Goal: Information Seeking & Learning: Learn about a topic

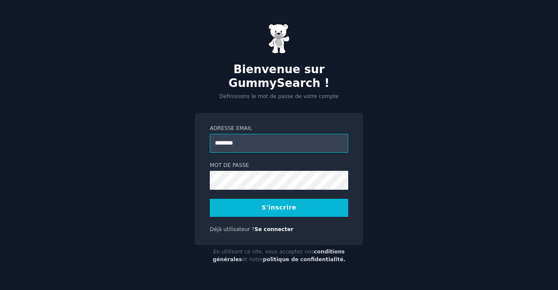
type input "**********"
click at [263, 199] on button "S'inscrire" at bounding box center [279, 208] width 138 height 18
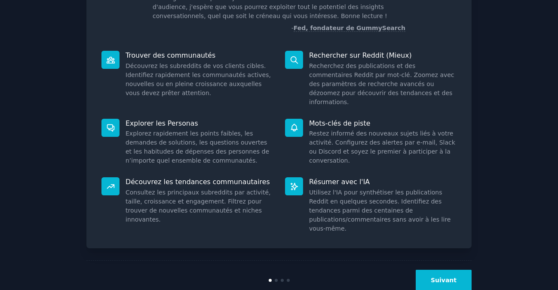
scroll to position [83, 0]
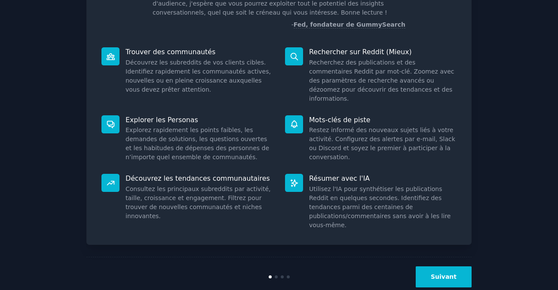
click at [452, 266] on button "Suivant" at bounding box center [444, 276] width 56 height 21
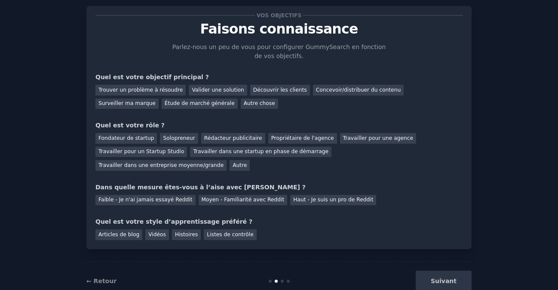
scroll to position [40, 0]
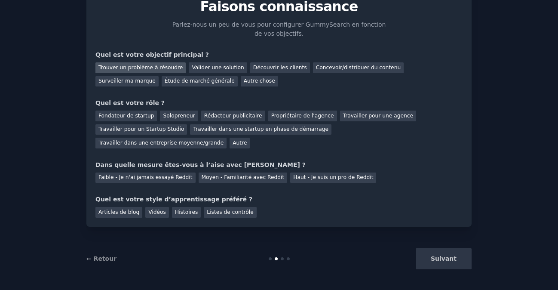
click at [154, 66] on font "Trouver un problème à résoudre" at bounding box center [140, 67] width 84 height 6
click at [271, 62] on div "Découvrir les clients" at bounding box center [280, 67] width 60 height 11
click at [146, 72] on div "Trouver un problème à résoudre" at bounding box center [140, 67] width 90 height 11
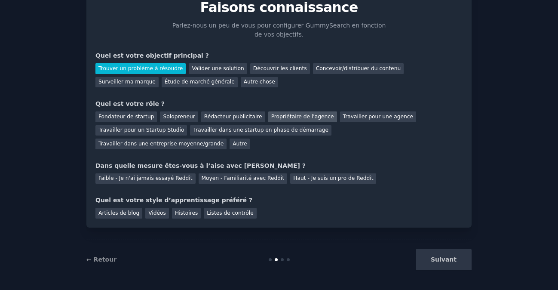
click at [278, 114] on font "Propriétaire de l'agence" at bounding box center [302, 117] width 63 height 6
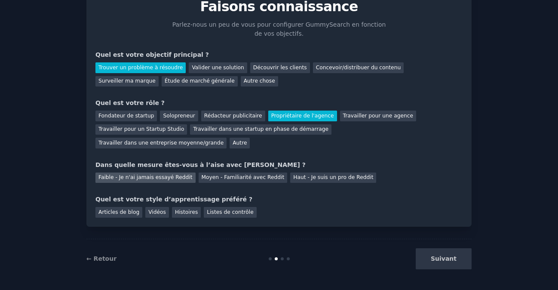
click at [141, 180] on font "Faible - Je n'ai jamais essayé Reddit" at bounding box center [145, 177] width 94 height 6
click at [120, 212] on font "Articles de blog" at bounding box center [118, 212] width 41 height 6
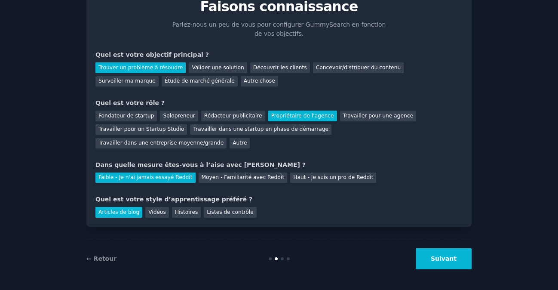
click at [438, 257] on font "Suivant" at bounding box center [444, 258] width 26 height 7
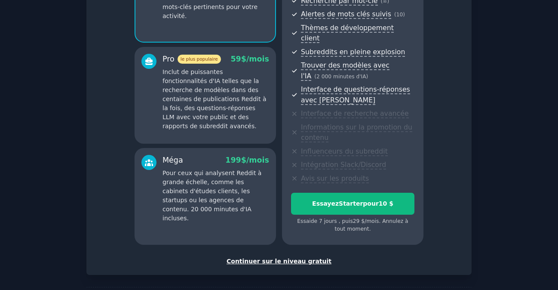
scroll to position [133, 0]
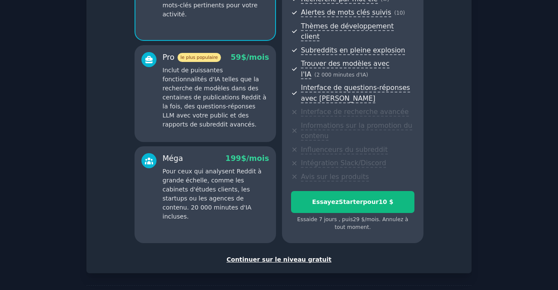
click at [304, 256] on font "Continuer sur le niveau gratuit" at bounding box center [279, 259] width 105 height 7
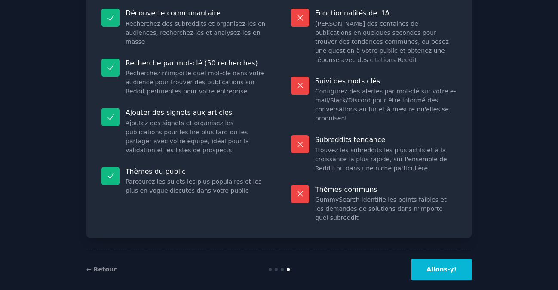
scroll to position [99, 0]
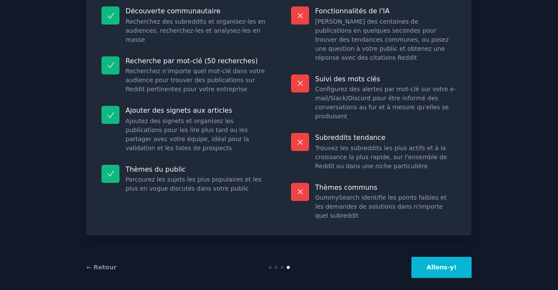
click at [440, 264] on font "Allons-y!" at bounding box center [442, 267] width 30 height 7
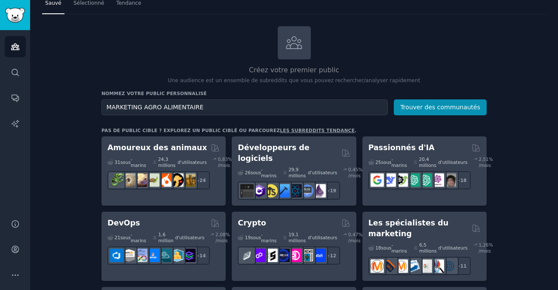
scroll to position [28, 0]
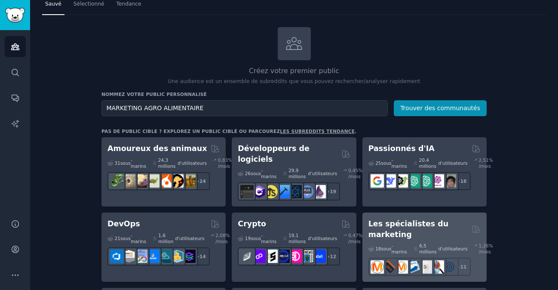
type input "MARKETING AGRO ALIMENTAIRE"
click at [414, 243] on div "6,5 millions d'utilisateurs" at bounding box center [441, 249] width 54 height 12
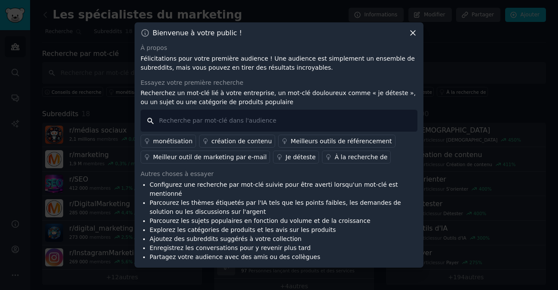
click at [217, 131] on input "text" at bounding box center [279, 121] width 277 height 22
click at [286, 160] on font "Je déteste" at bounding box center [301, 157] width 30 height 7
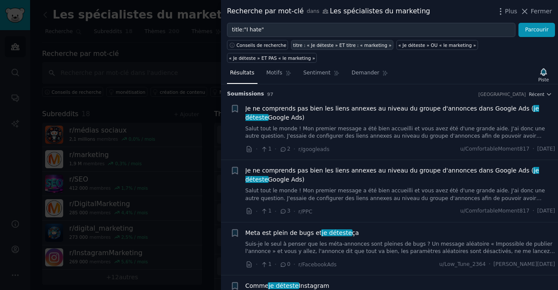
click at [345, 46] on font "titre : « Je déteste » ET titre : « marketing »" at bounding box center [342, 45] width 98 height 5
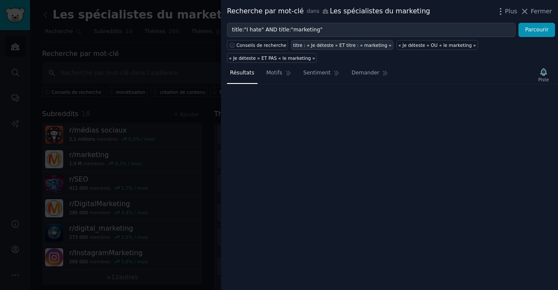
type input "title:"I hate" AND title:"marketing""
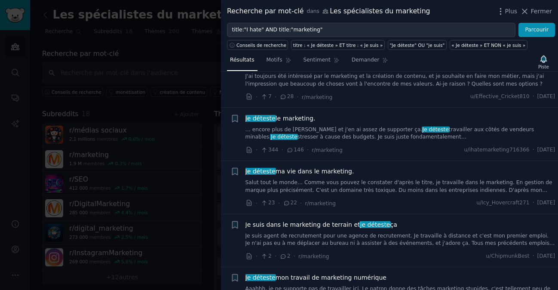
scroll to position [439, 0]
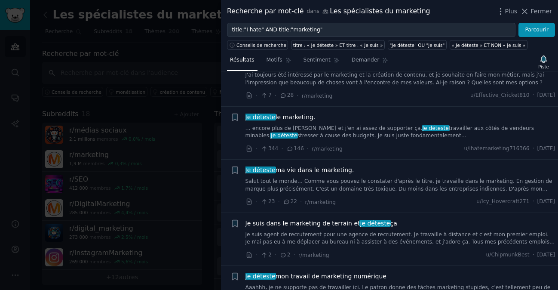
click at [331, 172] on font "ma vie dans le marketing." at bounding box center [315, 169] width 79 height 7
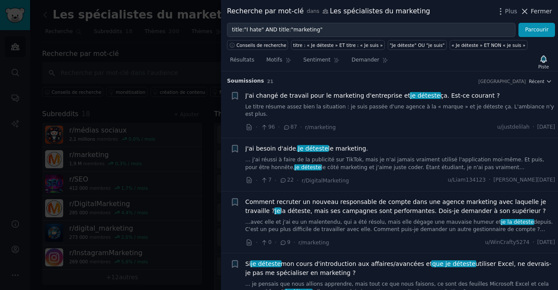
click at [526, 9] on icon at bounding box center [524, 11] width 9 height 9
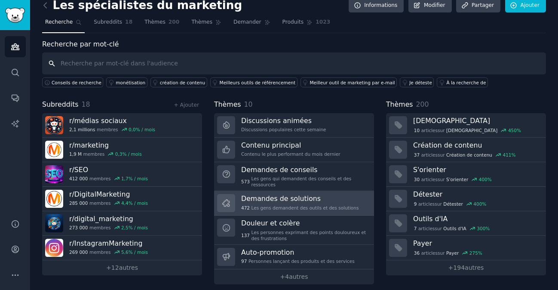
scroll to position [15, 0]
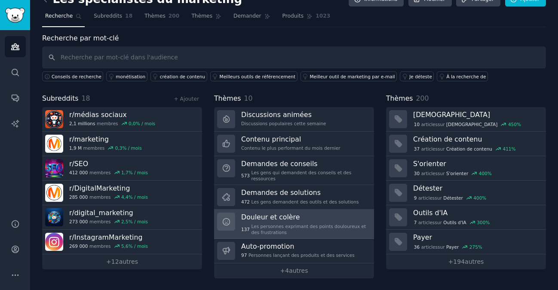
click at [229, 217] on icon at bounding box center [226, 221] width 9 height 9
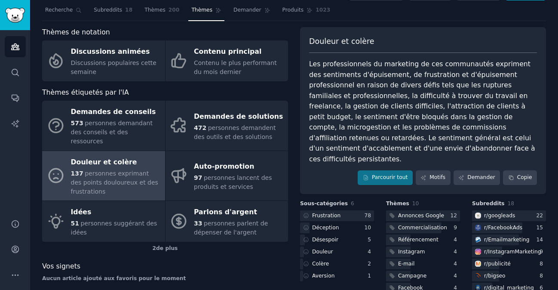
scroll to position [19, 0]
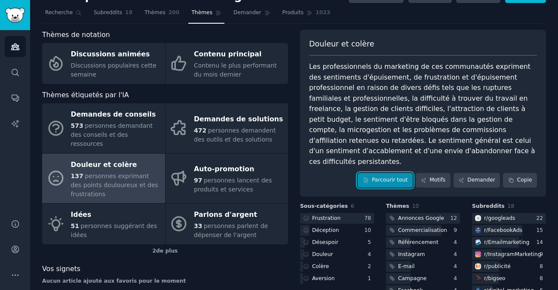
click at [375, 177] on font "Parcourir tout" at bounding box center [390, 180] width 36 height 6
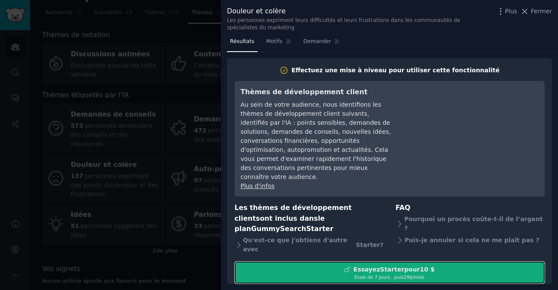
click at [371, 266] on font "Essayez" at bounding box center [366, 269] width 27 height 7
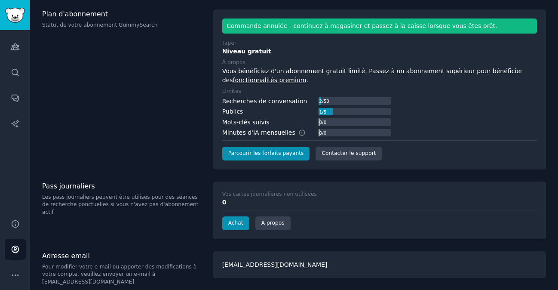
scroll to position [44, 0]
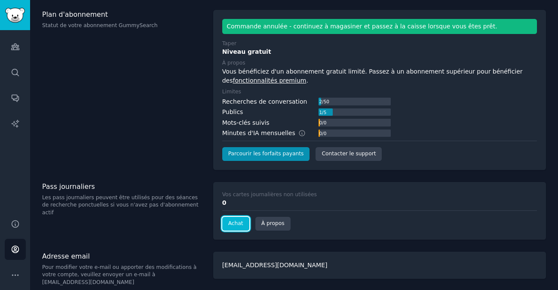
click at [233, 224] on font "Achat" at bounding box center [235, 223] width 15 height 6
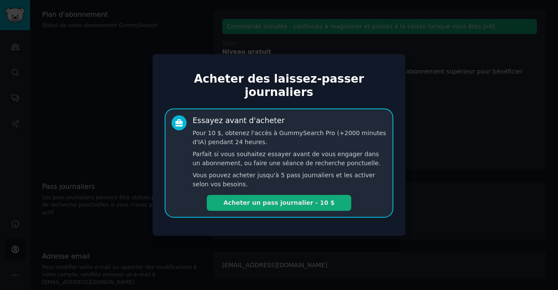
click at [247, 199] on font "Acheter un pass journalier - 10 $" at bounding box center [279, 202] width 111 height 7
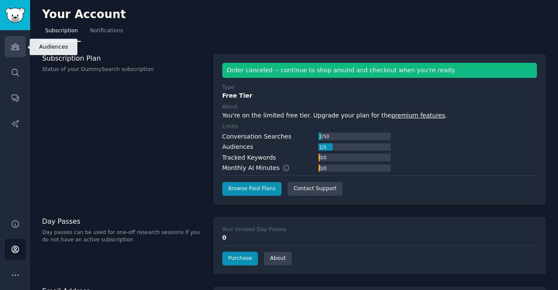
click at [17, 45] on icon "Sidebar" at bounding box center [15, 47] width 8 height 6
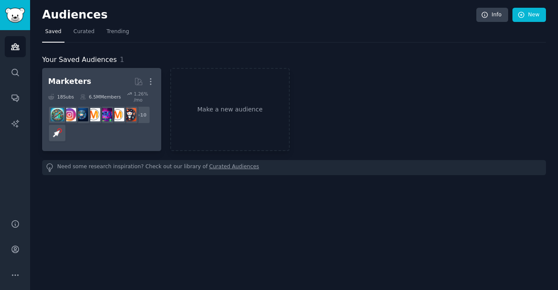
click at [87, 130] on div "+ 10" at bounding box center [101, 124] width 107 height 36
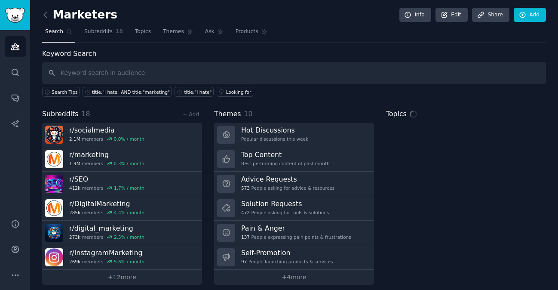
scroll to position [6, 0]
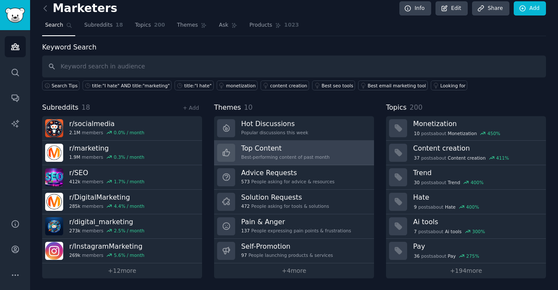
click at [265, 149] on h3 "Top Content" at bounding box center [285, 148] width 89 height 9
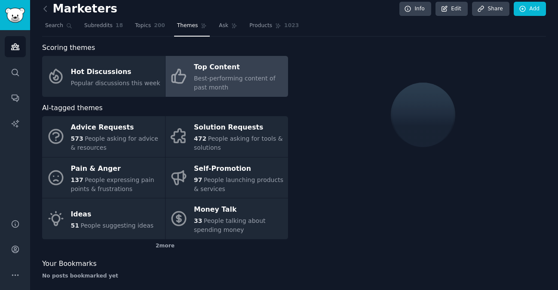
scroll to position [6, 0]
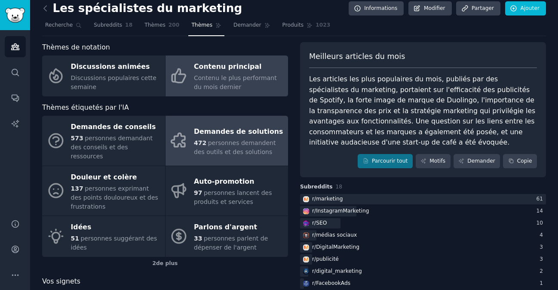
click at [233, 139] on font "personnes demandent des outils et des solutions" at bounding box center [235, 147] width 82 height 16
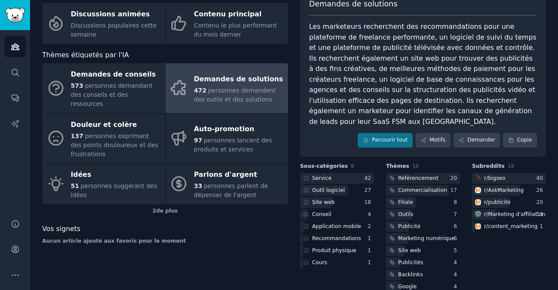
scroll to position [64, 0]
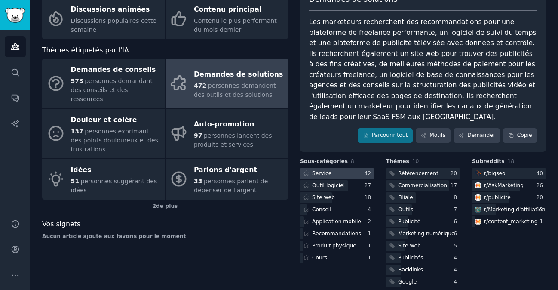
click at [319, 170] on font "Service" at bounding box center [321, 173] width 19 height 6
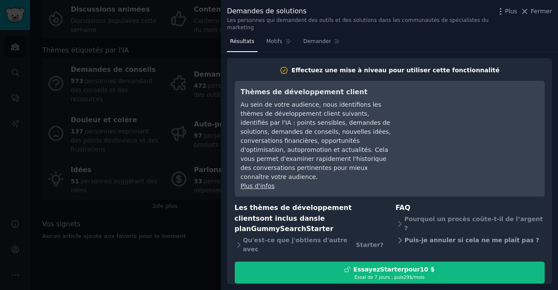
click at [434, 236] on font "Puis-je annuler si cela ne me plaît pas ?" at bounding box center [472, 239] width 135 height 7
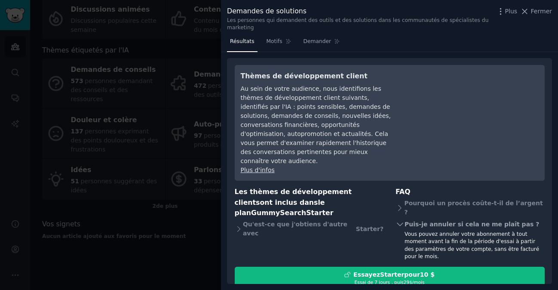
scroll to position [12, 0]
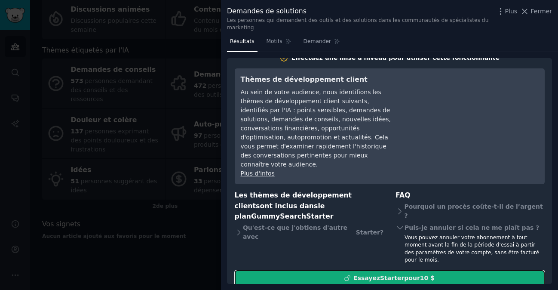
click at [408, 274] on font "pour" at bounding box center [412, 277] width 16 height 7
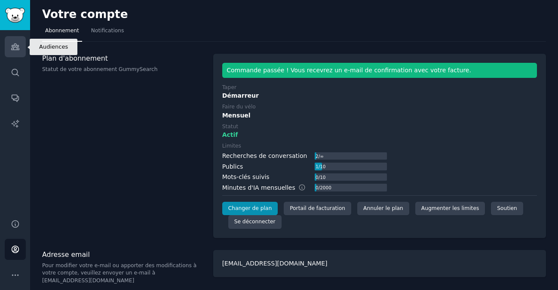
click at [15, 49] on icon "Barre latérale" at bounding box center [15, 46] width 9 height 9
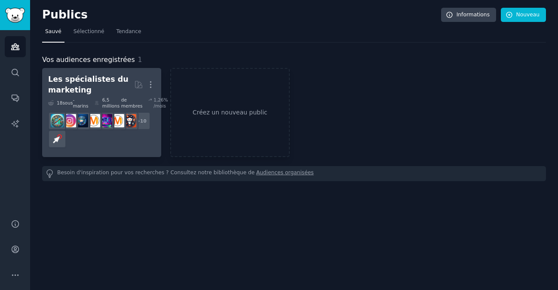
click at [118, 86] on div "Les spécialistes du marketing" at bounding box center [91, 84] width 86 height 21
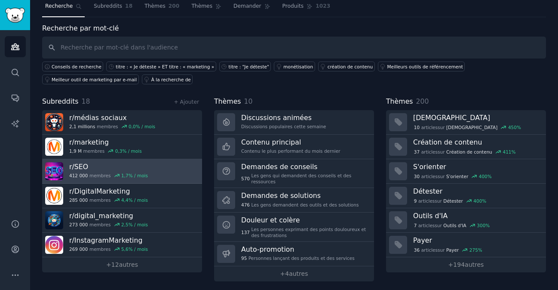
scroll to position [28, 0]
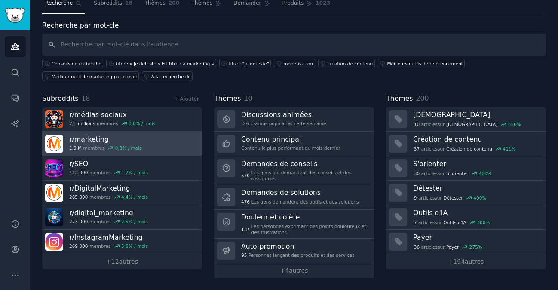
click at [89, 139] on font "marketing" at bounding box center [91, 139] width 34 height 8
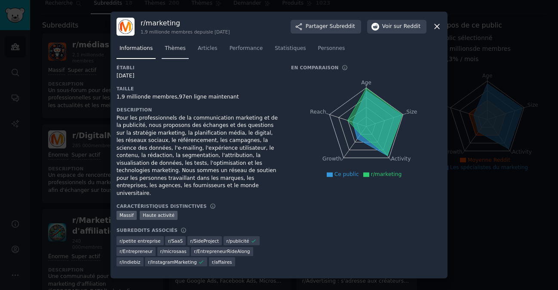
click at [171, 51] on font "Thèmes" at bounding box center [175, 48] width 21 height 6
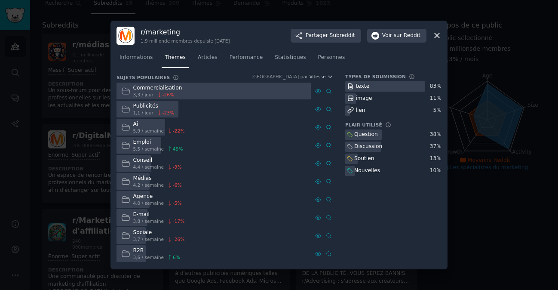
click at [125, 197] on icon at bounding box center [125, 199] width 9 height 9
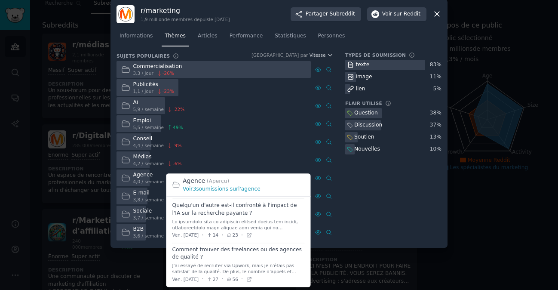
scroll to position [34, 0]
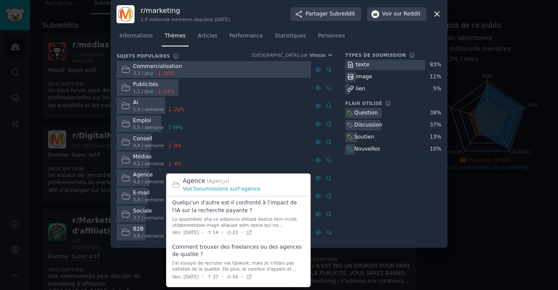
click at [208, 247] on span at bounding box center [238, 262] width 132 height 44
click at [206, 272] on div "Ven. 01/08/2025 · 27 · 56 ·" at bounding box center [212, 276] width 80 height 9
click at [208, 277] on div "Ven. 01/08/2025 · 27 · 56 ·" at bounding box center [212, 276] width 80 height 9
click at [232, 278] on icon at bounding box center [229, 276] width 6 height 5
click at [260, 249] on span at bounding box center [238, 262] width 132 height 44
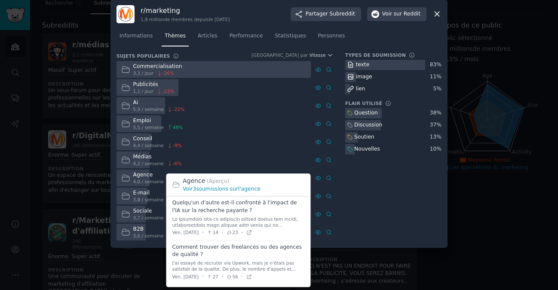
click at [253, 189] on font "l'agence" at bounding box center [249, 189] width 22 height 6
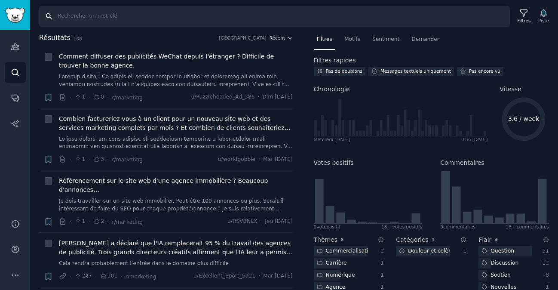
click at [80, 14] on input "Recherche" at bounding box center [274, 16] width 471 height 21
click at [357, 16] on input "Recherche" at bounding box center [274, 16] width 471 height 21
click at [65, 20] on input "Recherche" at bounding box center [274, 16] width 471 height 21
paste input "time to market packaging"
type input "time to market packaging"
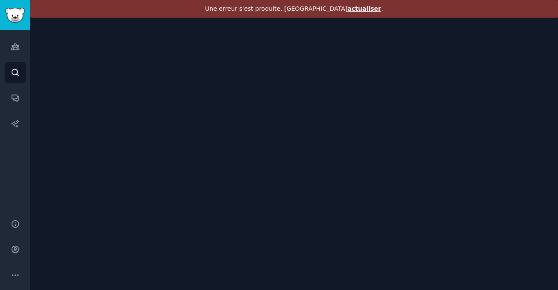
click at [347, 9] on font "actualiser" at bounding box center [364, 8] width 34 height 7
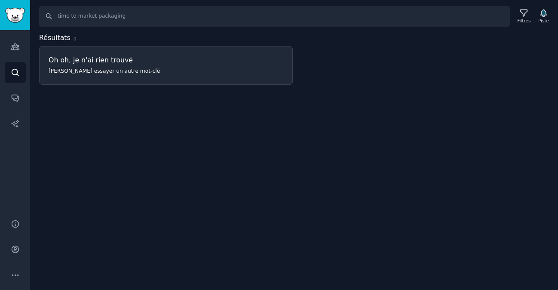
click at [124, 69] on font "[PERSON_NAME] essayer un autre mot-clé" at bounding box center [104, 71] width 111 height 6
click at [15, 72] on icon "Barre latérale" at bounding box center [15, 72] width 9 height 9
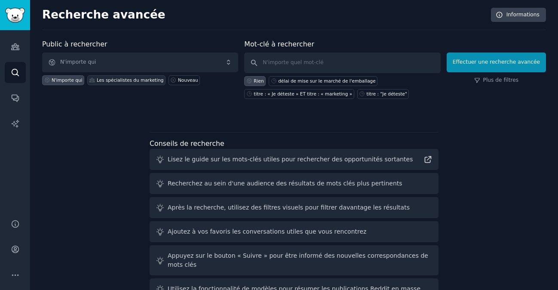
click at [118, 79] on font "Les spécialistes du marketing" at bounding box center [130, 79] width 67 height 5
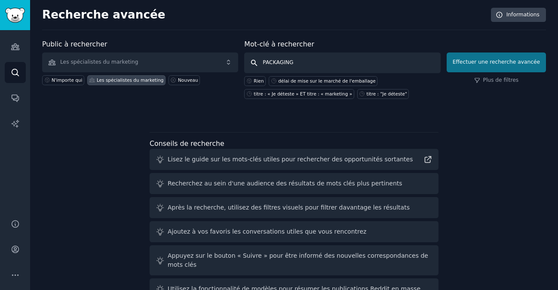
type input "PACKAGING"
click at [469, 63] on font "Effectuer une recherche avancée" at bounding box center [496, 62] width 87 height 6
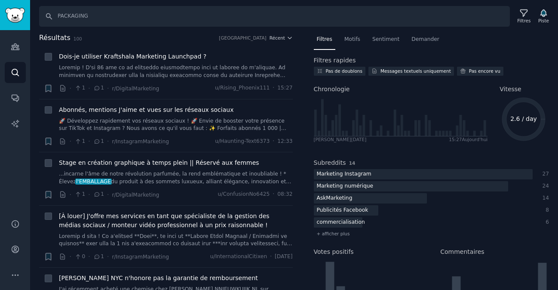
click at [324, 40] on font "Filtres" at bounding box center [324, 39] width 15 height 6
click at [232, 11] on input "PACKAGING" at bounding box center [274, 16] width 471 height 21
click at [230, 15] on input "PACKAGING" at bounding box center [274, 16] width 471 height 21
type input "PACKAGING / BUDGETS / AGENCE DE DESIGN GRAPHIQUE"
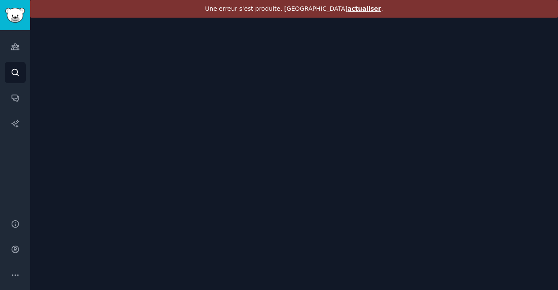
click at [347, 7] on font "actualiser" at bounding box center [364, 8] width 34 height 7
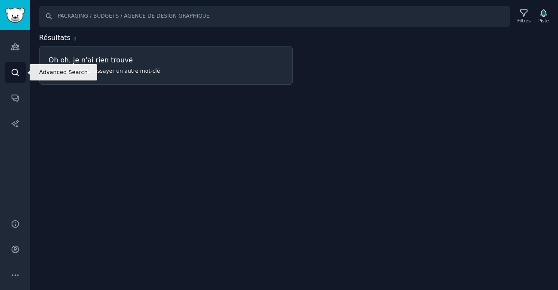
click at [12, 73] on icon "Barre latérale" at bounding box center [15, 72] width 7 height 7
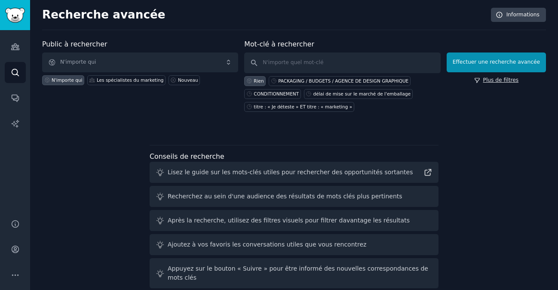
click at [485, 78] on font "Plus de filtres" at bounding box center [501, 80] width 36 height 6
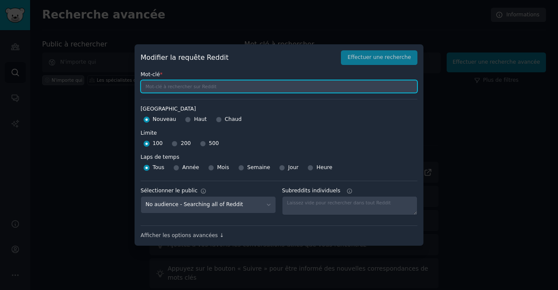
click at [203, 86] on input "text" at bounding box center [279, 86] width 277 height 13
type input "PACKAGING, BUDGET"
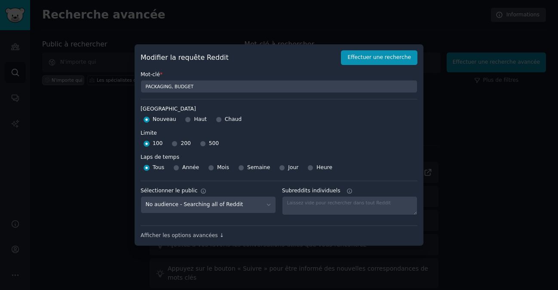
click at [185, 190] on font "Sélectionner le public" at bounding box center [169, 190] width 57 height 6
click at [185, 196] on select "No audience - Searching all of Reddit Marketers - 18 Subreddits" at bounding box center [208, 205] width 135 height 18
click at [195, 207] on select "No audience - Searching all of Reddit Marketers - 18 Subreddits" at bounding box center [208, 205] width 135 height 18
select select "82f366e45a"
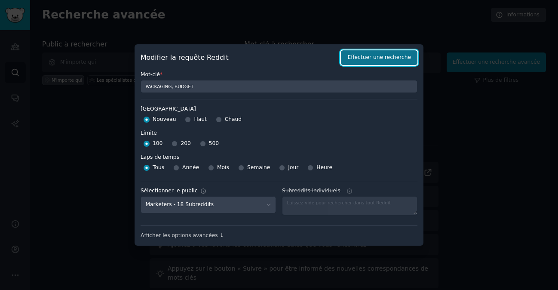
click at [394, 58] on font "Effectuer une recherche" at bounding box center [379, 57] width 64 height 6
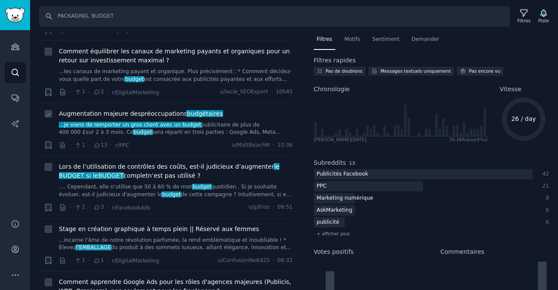
scroll to position [697, 0]
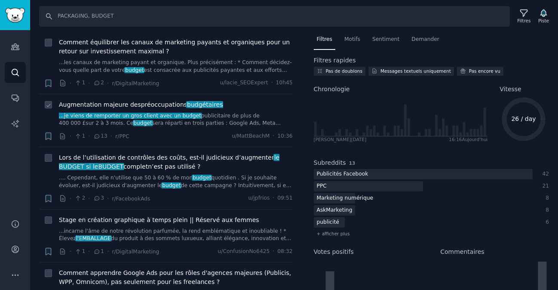
click at [98, 105] on font "Augmentation majeure des" at bounding box center [100, 104] width 82 height 7
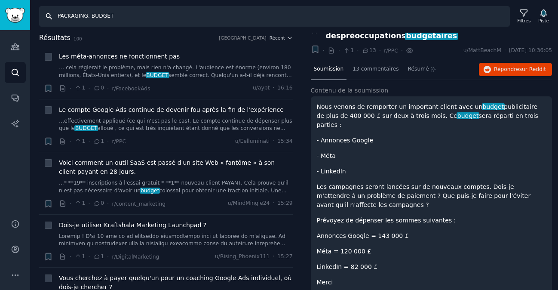
click at [129, 18] on input "PACKAGING, BUDGET" at bounding box center [274, 16] width 471 height 21
drag, startPoint x: 129, startPoint y: 18, endPoint x: 56, endPoint y: 15, distance: 72.3
click at [56, 15] on input "PACKAGING, BUDGET" at bounding box center [274, 16] width 471 height 21
type input "AGENCE DE DESIGN GRAPHIQUE"
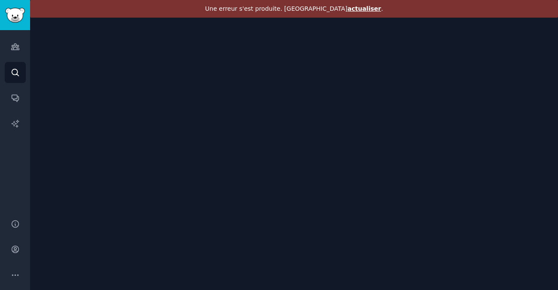
click at [347, 10] on font "actualiser" at bounding box center [364, 8] width 34 height 7
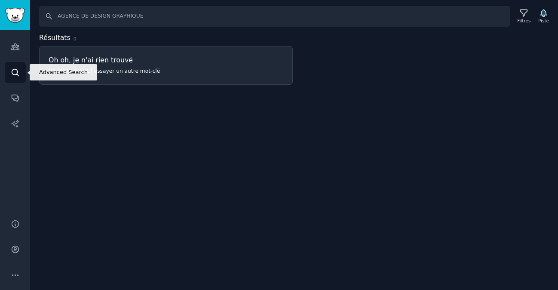
click at [16, 72] on icon "Barre latérale" at bounding box center [15, 72] width 9 height 9
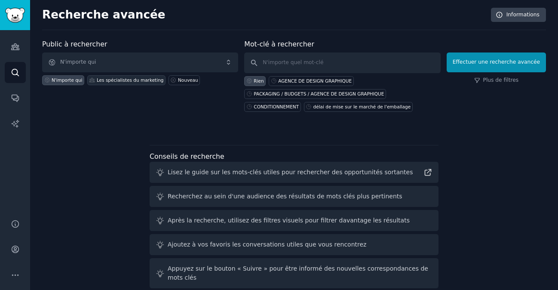
click at [132, 80] on font "Les spécialistes du marketing" at bounding box center [130, 79] width 67 height 5
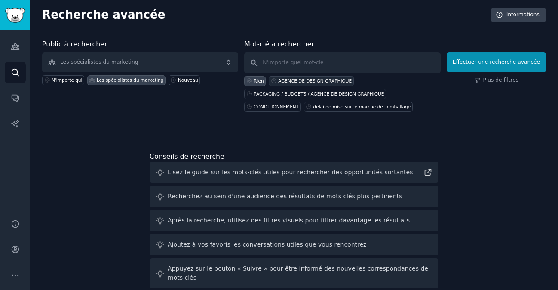
click at [303, 80] on font "AGENCE DE DESIGN GRAPHIQUE" at bounding box center [315, 80] width 74 height 5
type input "AGENCE DE DESIGN GRAPHIQUE"
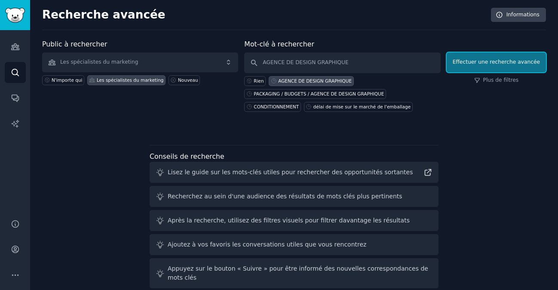
click at [485, 62] on font "Effectuer une recherche avancée" at bounding box center [496, 62] width 87 height 6
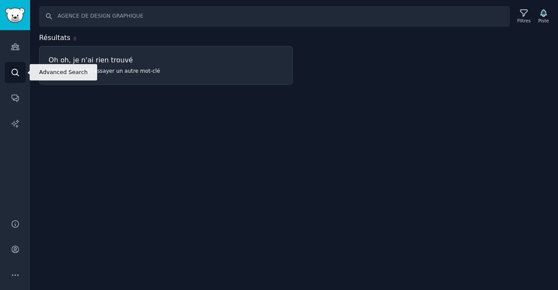
click at [15, 71] on icon "Barre latérale" at bounding box center [15, 72] width 9 height 9
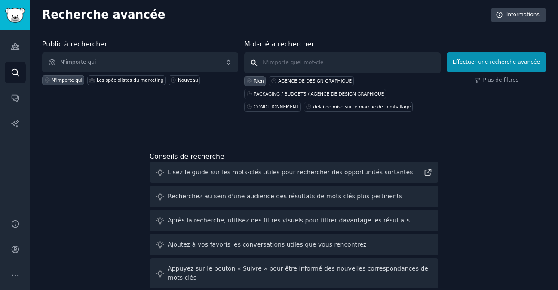
click at [274, 61] on input "text" at bounding box center [342, 62] width 196 height 21
click at [99, 80] on font "Les spécialistes du marketing" at bounding box center [130, 79] width 67 height 5
click at [275, 66] on input "text" at bounding box center [342, 62] width 196 height 21
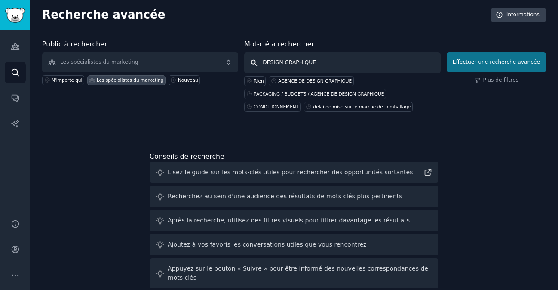
type input "DESIGN GRAPHIQUE"
click at [470, 61] on font "Effectuer une recherche avancée" at bounding box center [496, 62] width 87 height 6
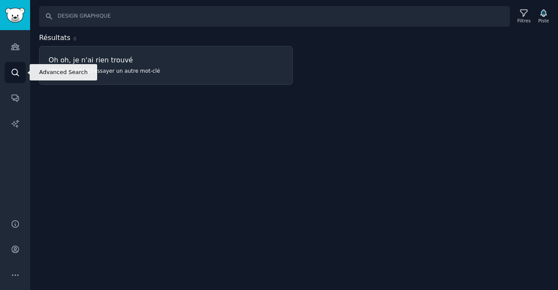
click at [14, 69] on icon "Barre latérale" at bounding box center [15, 72] width 7 height 7
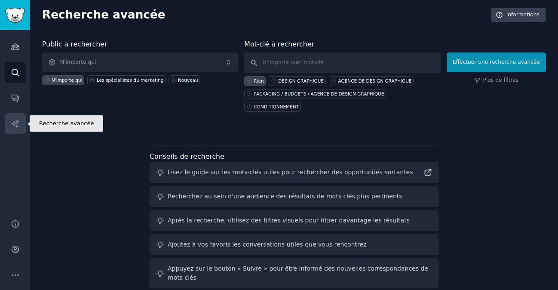
click at [15, 123] on icon "Barre latérale" at bounding box center [15, 123] width 9 height 9
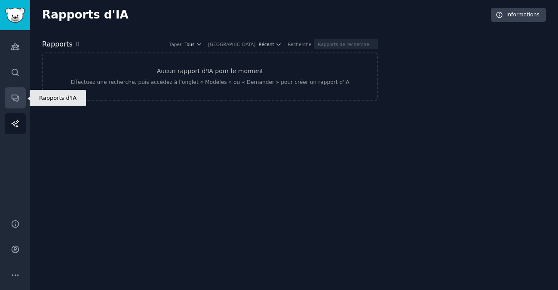
click at [13, 97] on icon "Barre latérale" at bounding box center [15, 97] width 9 height 9
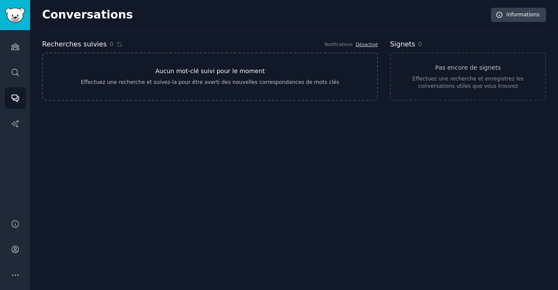
click at [198, 71] on font "Aucun mot-clé suivi pour le moment" at bounding box center [210, 71] width 110 height 7
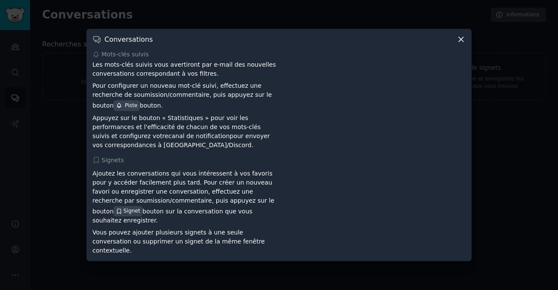
click at [460, 42] on icon at bounding box center [461, 39] width 5 height 5
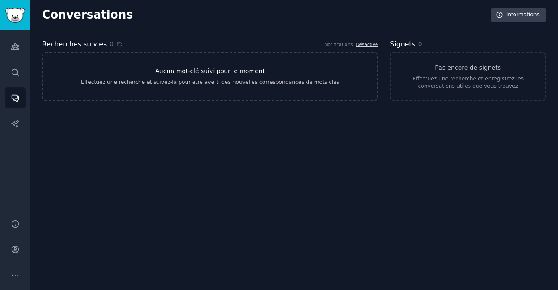
click at [140, 70] on link "Aucun mot-clé suivi pour le moment Effectuez une recherche et suivez-la pour êt…" at bounding box center [210, 76] width 336 height 48
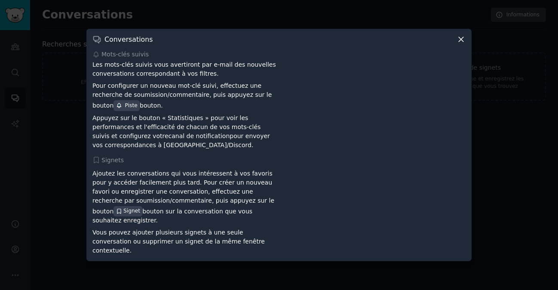
click at [462, 44] on icon at bounding box center [461, 39] width 9 height 9
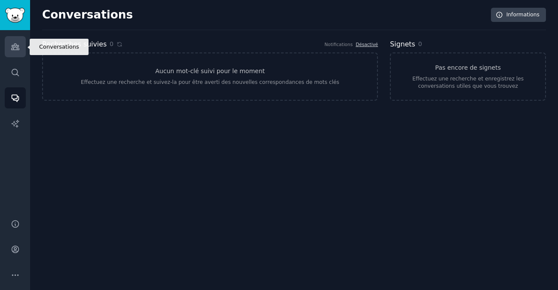
click at [16, 44] on icon "Barre latérale" at bounding box center [15, 47] width 8 height 6
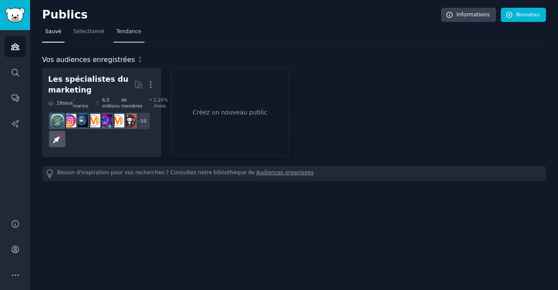
click at [134, 30] on font "Tendance" at bounding box center [129, 31] width 25 height 6
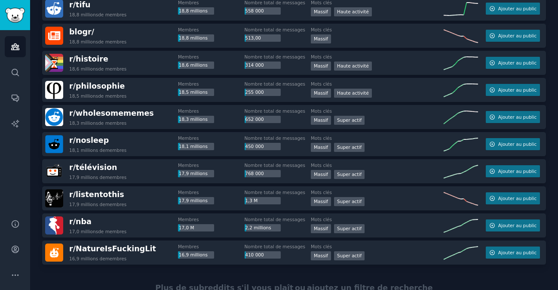
scroll to position [1205, 0]
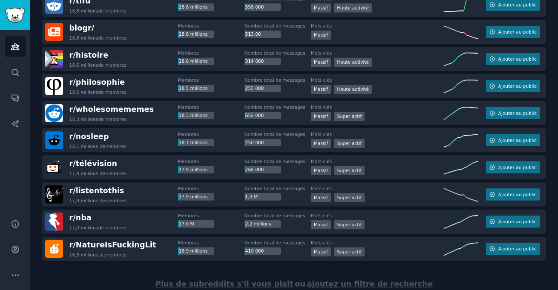
click at [381, 279] on font "ajoutez un filtre de recherche" at bounding box center [370, 283] width 126 height 9
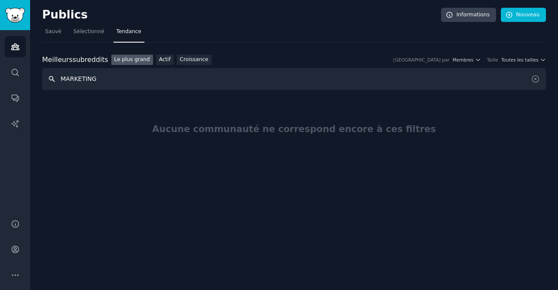
type input "MARKETING"
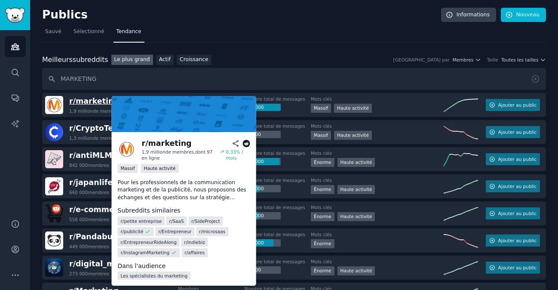
click at [83, 103] on font "marketing" at bounding box center [97, 101] width 43 height 9
click at [85, 102] on font "marketing" at bounding box center [97, 101] width 43 height 9
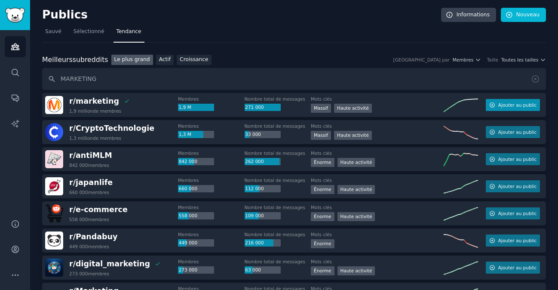
click at [513, 103] on font "Ajouter au public" at bounding box center [517, 104] width 38 height 5
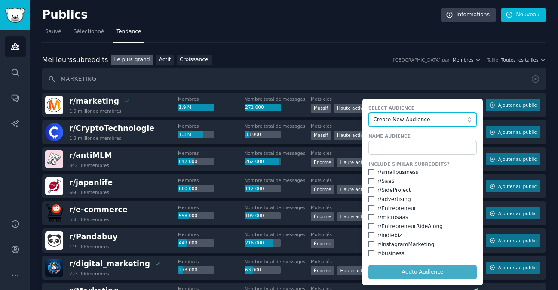
click at [408, 121] on span "Create New Audience" at bounding box center [421, 120] width 94 height 8
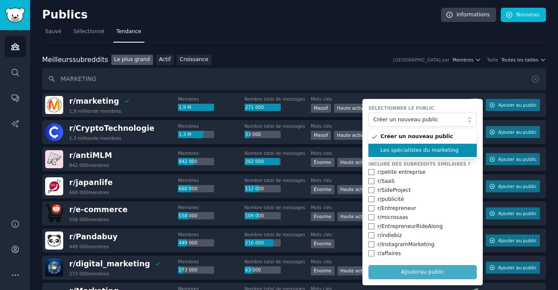
click at [410, 149] on font "Les spécialistes du marketing" at bounding box center [420, 150] width 78 height 6
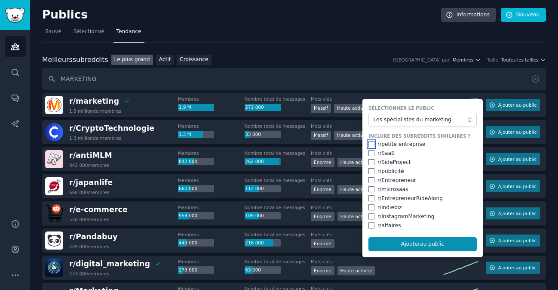
click at [368, 144] on input "checkbox" at bounding box center [371, 144] width 6 height 6
checkbox input "true"
click at [369, 163] on input "checkbox" at bounding box center [371, 162] width 6 height 6
checkbox input "true"
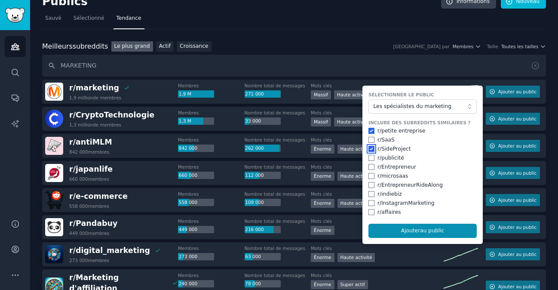
scroll to position [14, 0]
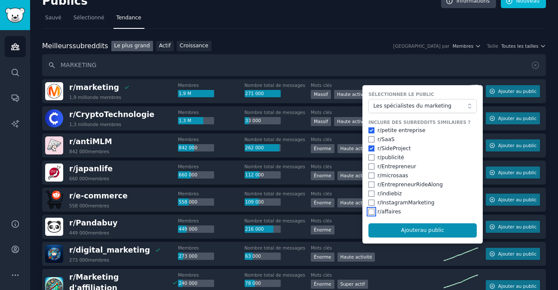
click at [371, 212] on input "checkbox" at bounding box center [371, 212] width 6 height 6
checkbox input "true"
click at [368, 169] on input "checkbox" at bounding box center [371, 166] width 6 height 6
checkbox input "true"
click at [368, 157] on input "checkbox" at bounding box center [371, 157] width 6 height 6
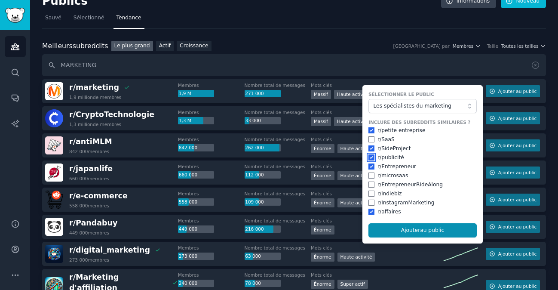
checkbox input "true"
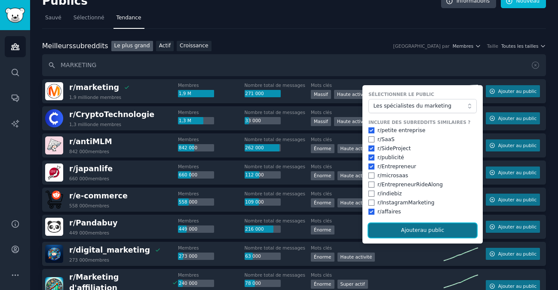
click at [428, 229] on font "au public" at bounding box center [432, 230] width 24 height 6
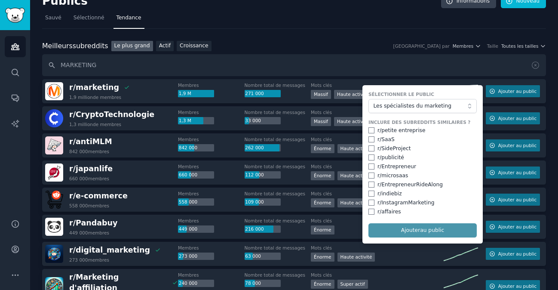
checkbox input "false"
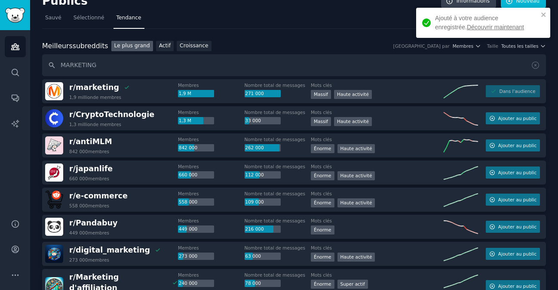
click at [467, 27] on font "Découvrir maintenant" at bounding box center [495, 27] width 57 height 7
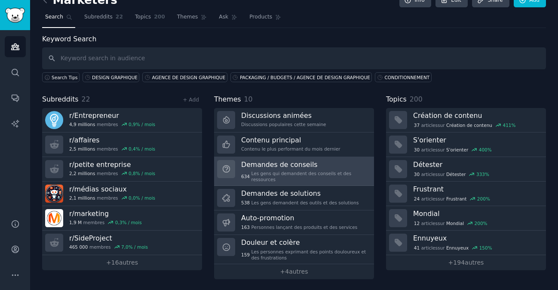
scroll to position [15, 0]
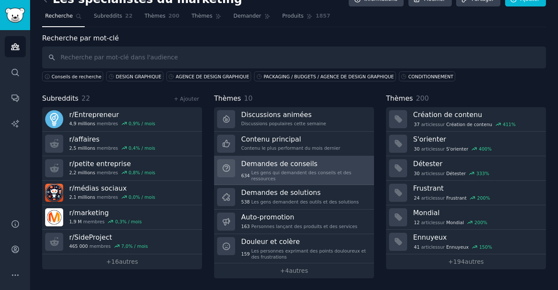
click at [291, 168] on div "Demandes de conseils 634 Les gens qui demandent des conseils et des ressources" at bounding box center [304, 170] width 127 height 23
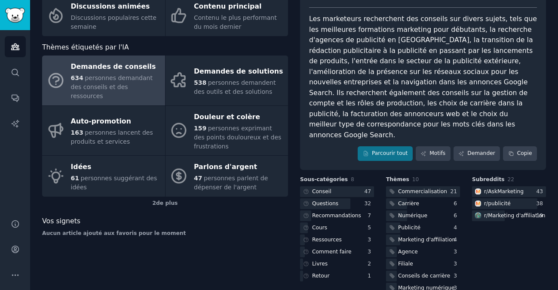
scroll to position [74, 0]
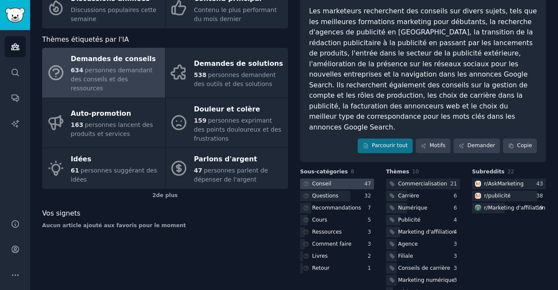
click at [313, 181] on font "Conseil" at bounding box center [321, 184] width 19 height 6
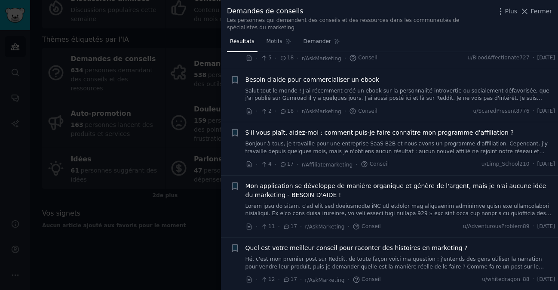
scroll to position [518, 0]
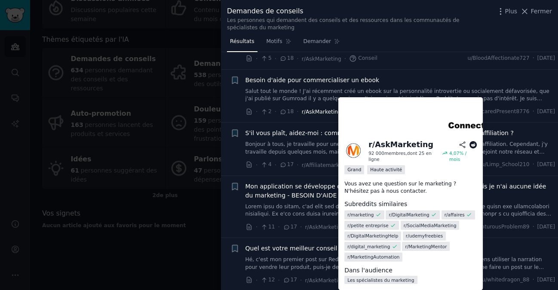
click at [310, 113] on font "r/AskMarketing" at bounding box center [322, 112] width 40 height 6
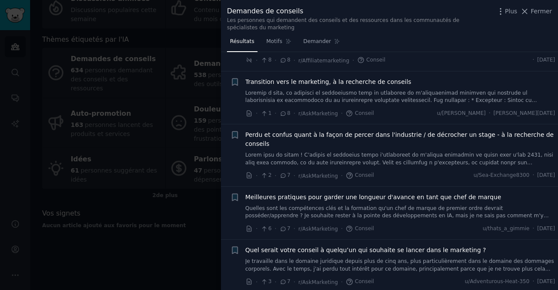
scroll to position [1582, 0]
click at [284, 205] on font "Quelles sont les compétences clés et la formation qu'un chef de marque de premi…" at bounding box center [398, 214] width 304 height 21
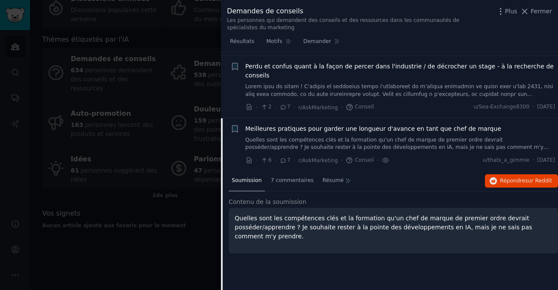
scroll to position [1649, 0]
click at [292, 178] on font "7 commentaires" at bounding box center [292, 181] width 43 height 6
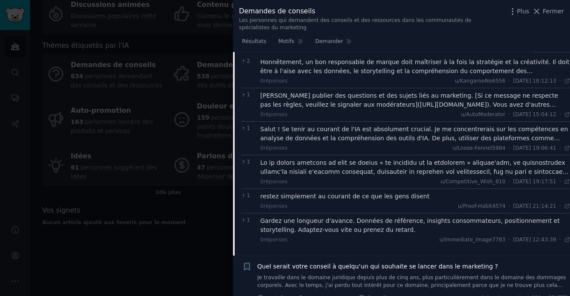
scroll to position [1803, 0]
click at [413, 162] on font at bounding box center [416, 234] width 310 height 151
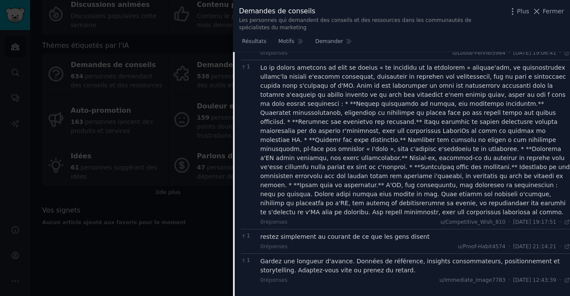
scroll to position [1899, 0]
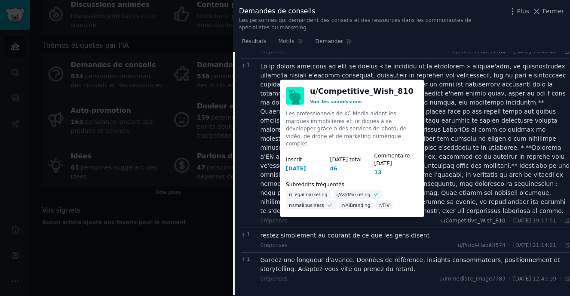
click at [472, 218] on font "u/Competitive_Wish_810" at bounding box center [472, 221] width 65 height 6
click at [323, 100] on font "Voir les soumissions" at bounding box center [336, 100] width 52 height 5
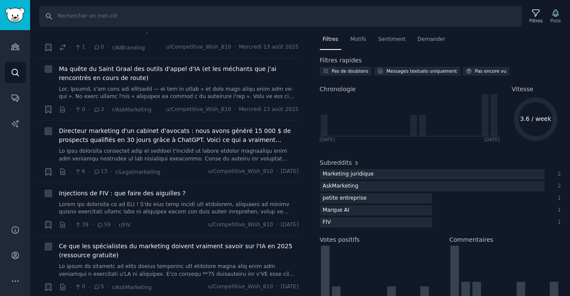
scroll to position [160, 0]
click at [215, 155] on font at bounding box center [178, 225] width 238 height 157
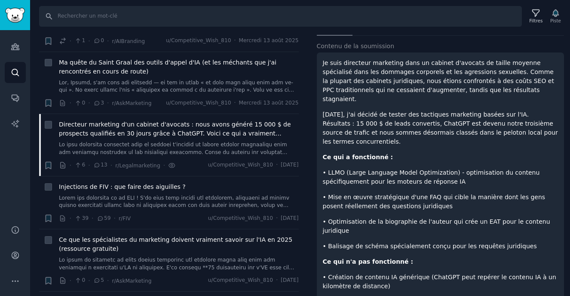
scroll to position [71, 0]
